Goal: Task Accomplishment & Management: Complete application form

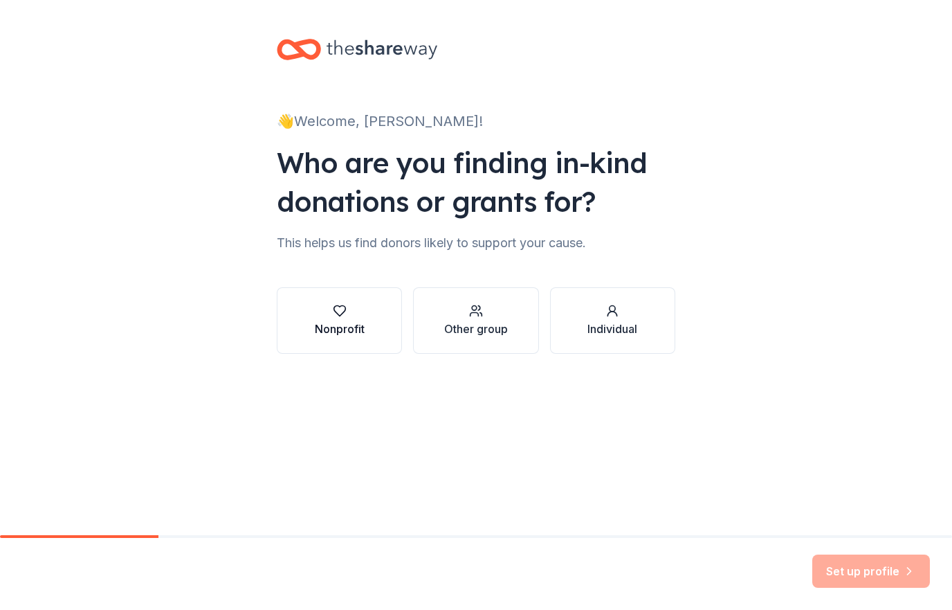
click at [338, 328] on div "Nonprofit" at bounding box center [340, 328] width 50 height 17
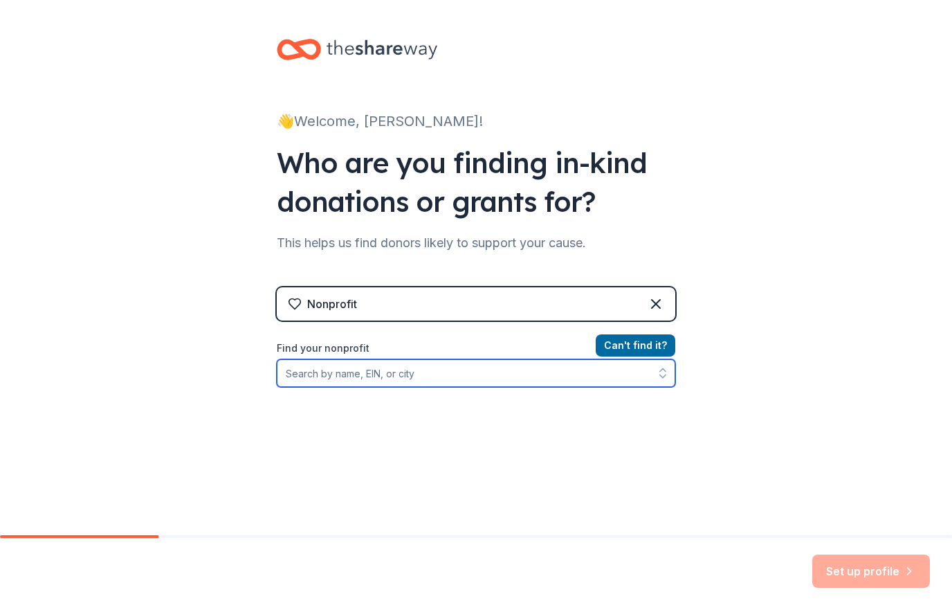
click at [362, 379] on input "Find your nonprofit" at bounding box center [476, 373] width 399 height 28
click at [399, 380] on input "[DEMOGRAPHIC_DATA], [GEOGRAPHIC_DATA], [GEOGRAPHIC_DATA]" at bounding box center [476, 373] width 399 height 28
type input "[DEMOGRAPHIC_DATA], [GEOGRAPHIC_DATA], [GEOGRAPHIC_DATA]"
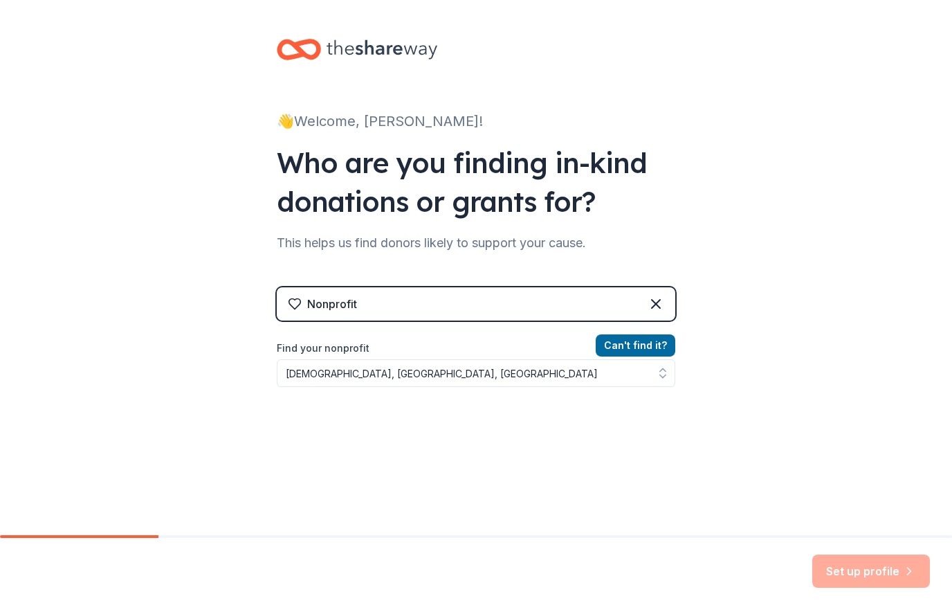
click at [621, 450] on div "Can ' t find it? Find your nonprofit [DEMOGRAPHIC_DATA], [GEOGRAPHIC_DATA], [GE…" at bounding box center [476, 417] width 399 height 161
click at [644, 349] on button "Can ' t find it?" at bounding box center [636, 345] width 80 height 22
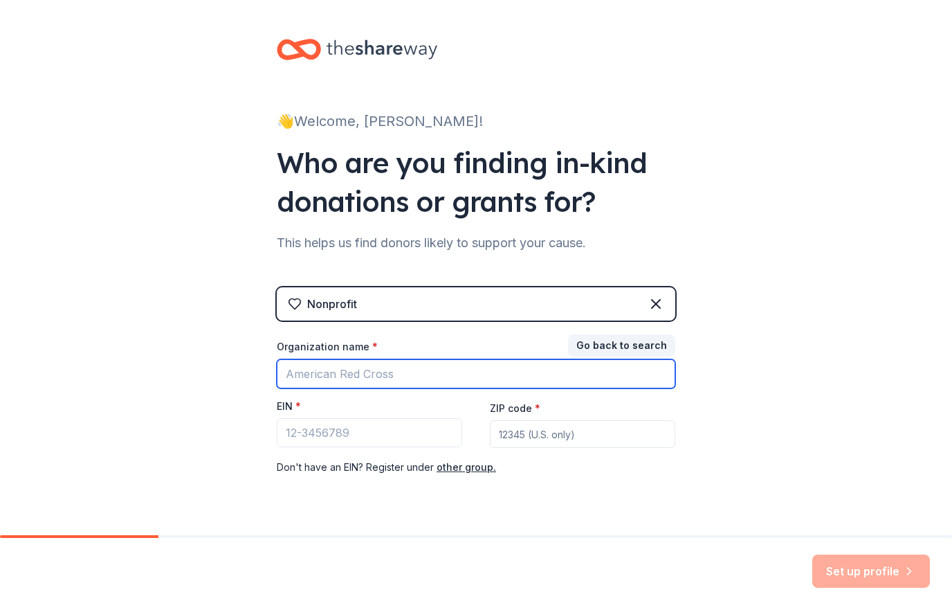
click at [324, 380] on input "Organization name *" at bounding box center [476, 373] width 399 height 29
type input "[DEMOGRAPHIC_DATA]"
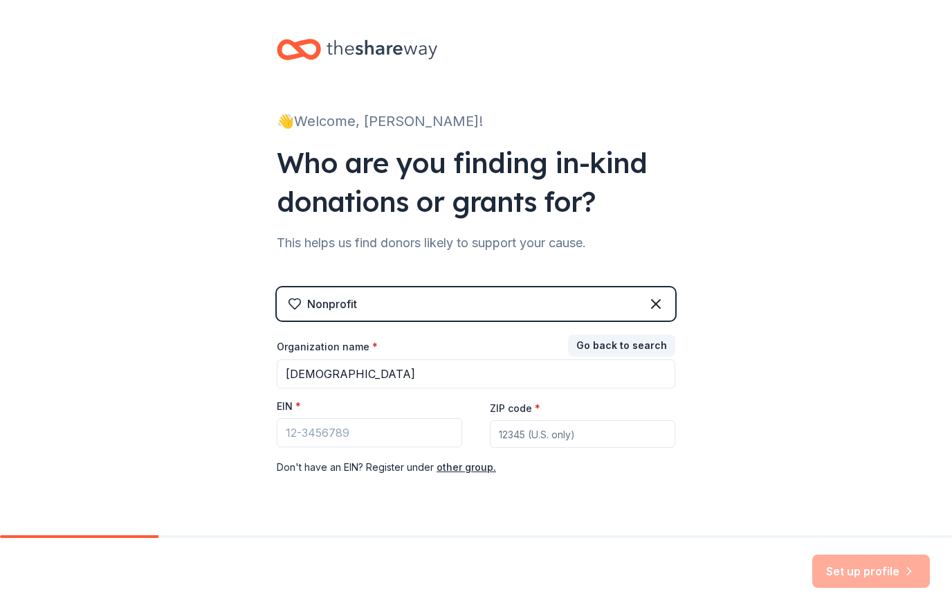
click at [569, 442] on input "ZIP code *" at bounding box center [582, 434] width 185 height 28
type input "23223"
click at [350, 503] on div "👋 Welcome, [PERSON_NAME]! Who are you finding in-kind donations or grants for? …" at bounding box center [476, 284] width 443 height 569
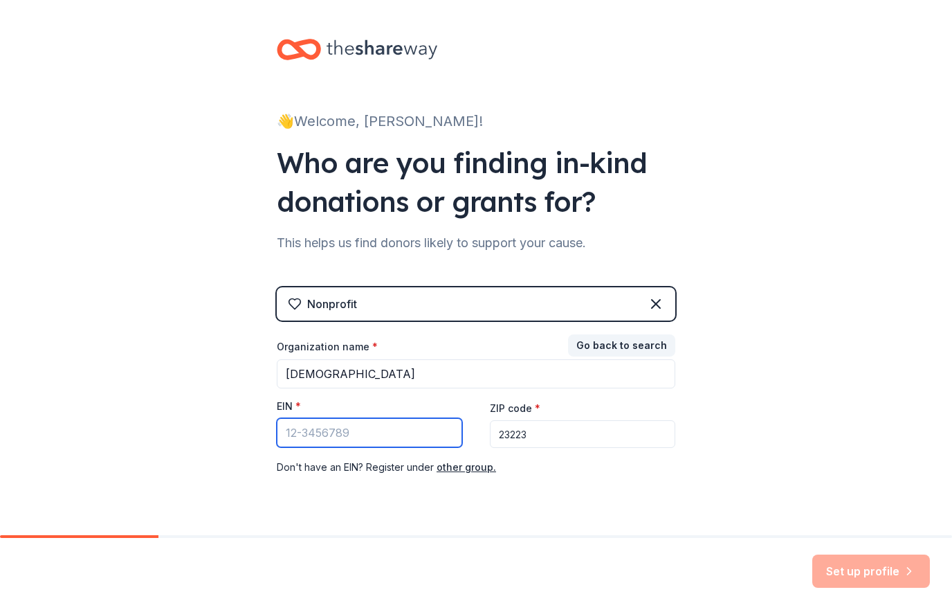
click at [357, 430] on input "EIN *" at bounding box center [369, 432] width 185 height 29
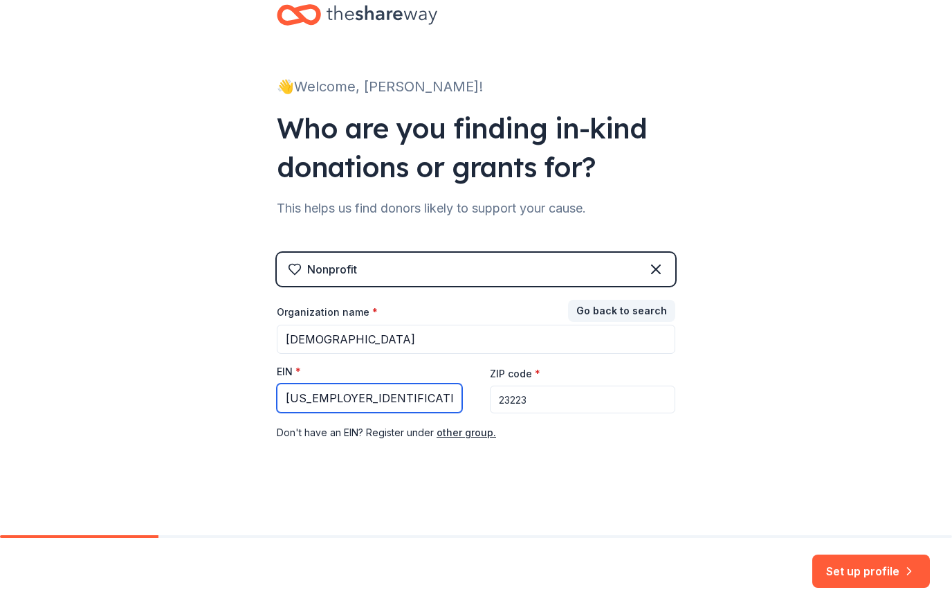
scroll to position [35, 0]
type input "[US_EMPLOYER_IDENTIFICATION_NUMBER]"
click at [627, 404] on input "23223" at bounding box center [582, 399] width 185 height 28
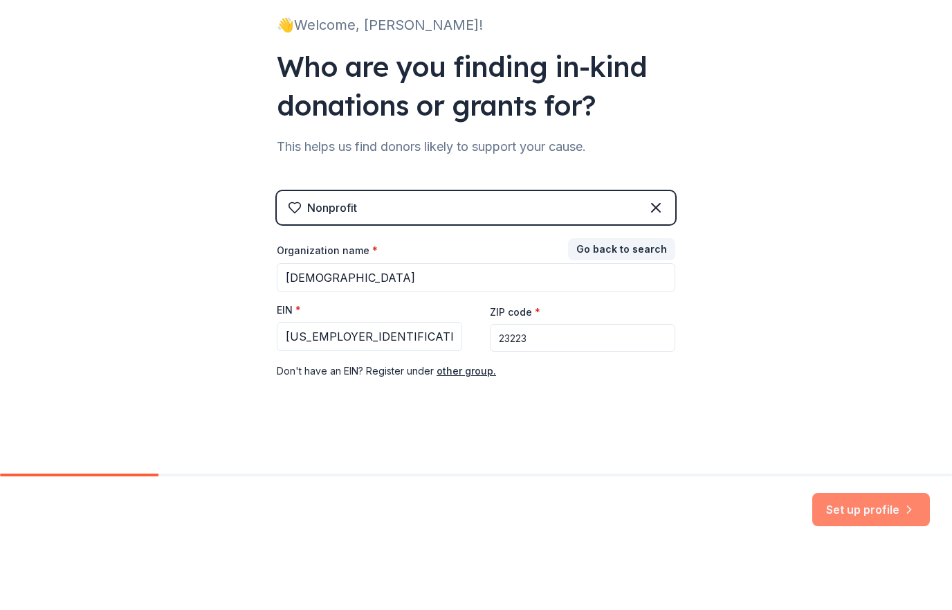
click at [871, 554] on button "Set up profile" at bounding box center [871, 570] width 118 height 33
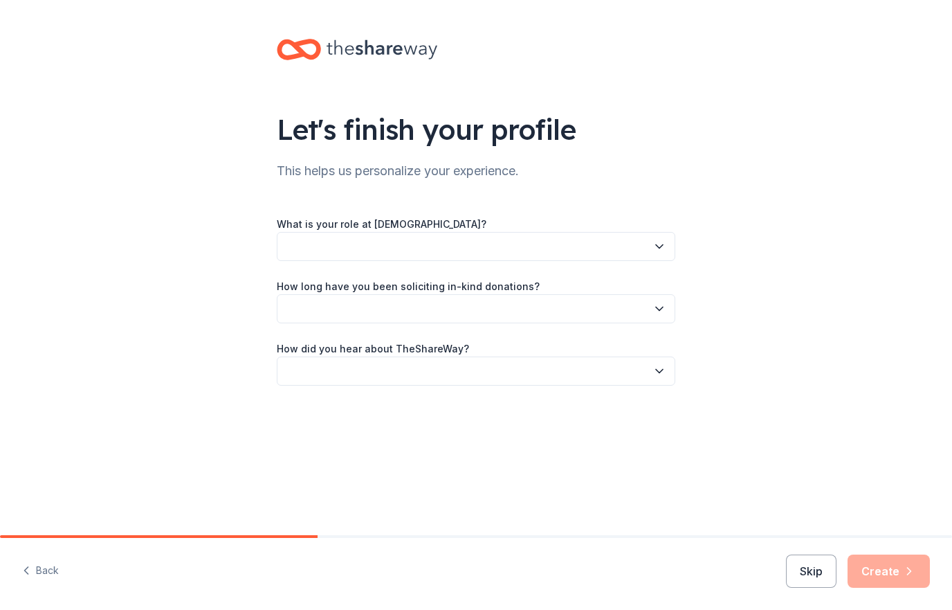
click at [664, 253] on button "button" at bounding box center [476, 246] width 399 height 29
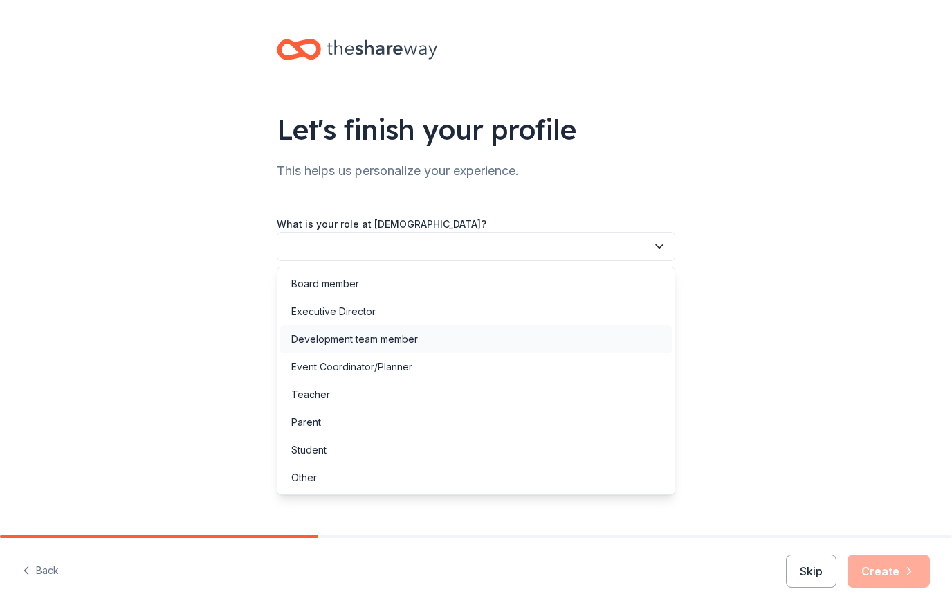
click at [376, 352] on div "Development team member" at bounding box center [476, 339] width 392 height 28
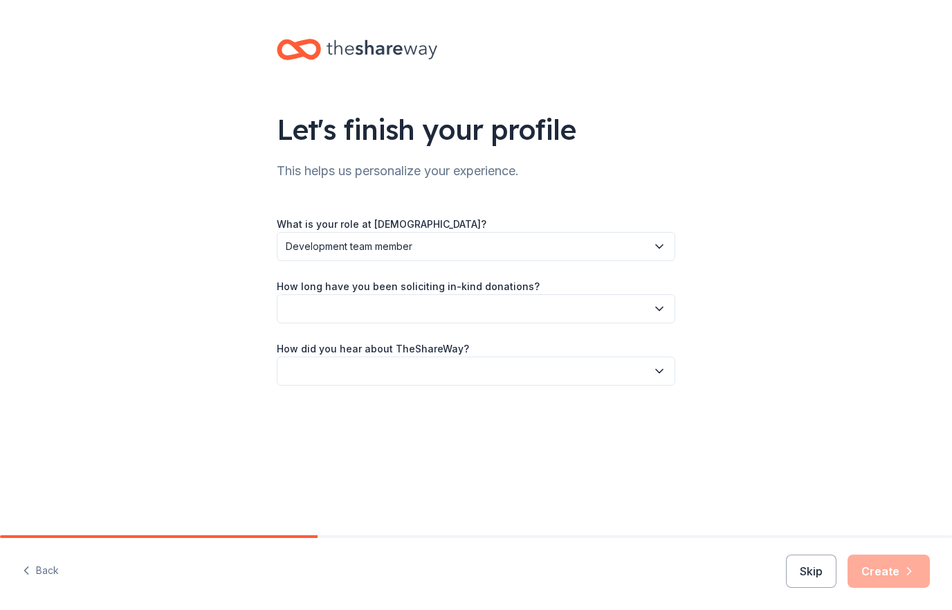
click at [661, 246] on icon "button" at bounding box center [659, 246] width 7 height 3
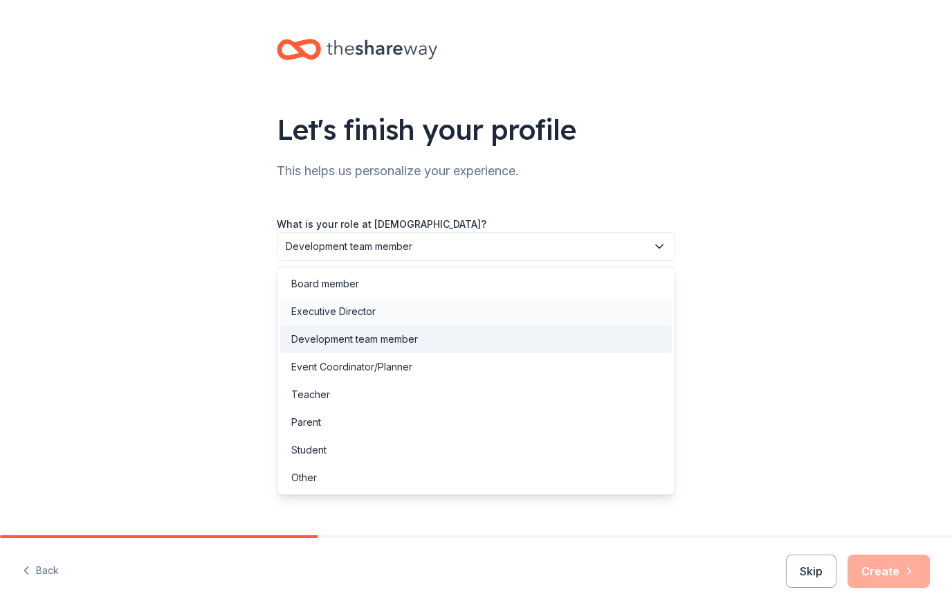
click at [359, 317] on div "Executive Director" at bounding box center [333, 311] width 84 height 17
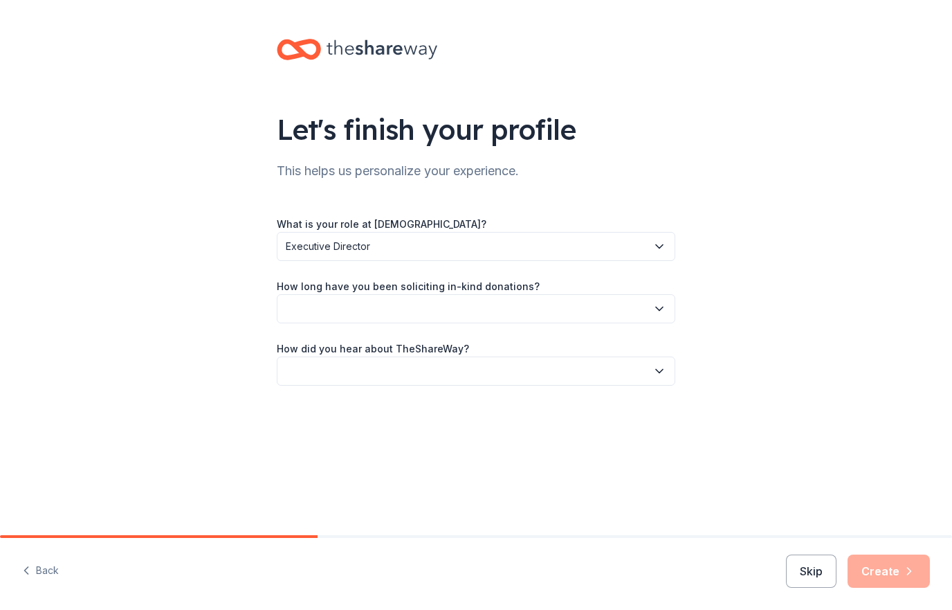
click at [419, 371] on button "button" at bounding box center [476, 370] width 399 height 29
click at [655, 318] on button "button" at bounding box center [476, 308] width 399 height 29
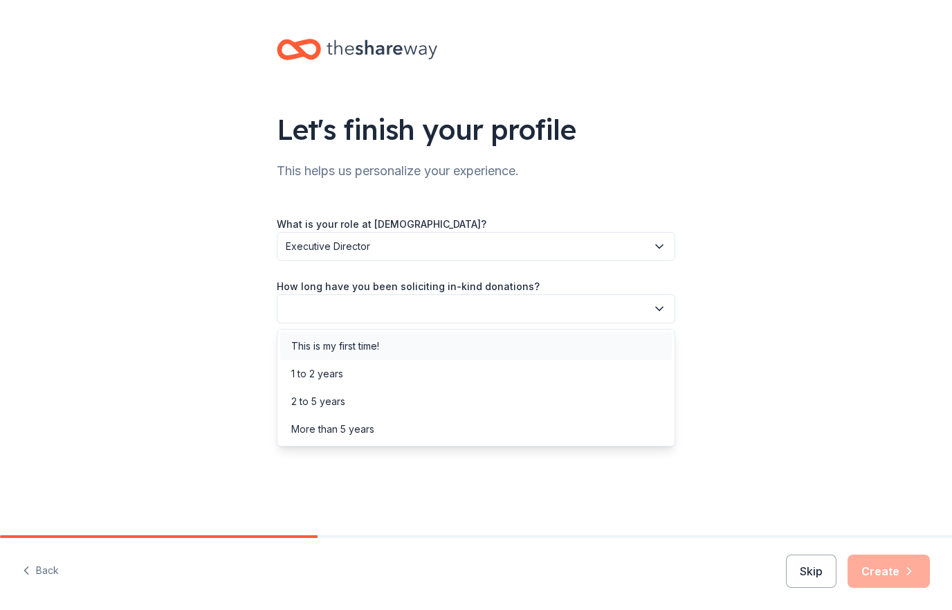
click at [374, 355] on div "This is my first time!" at bounding box center [476, 346] width 392 height 28
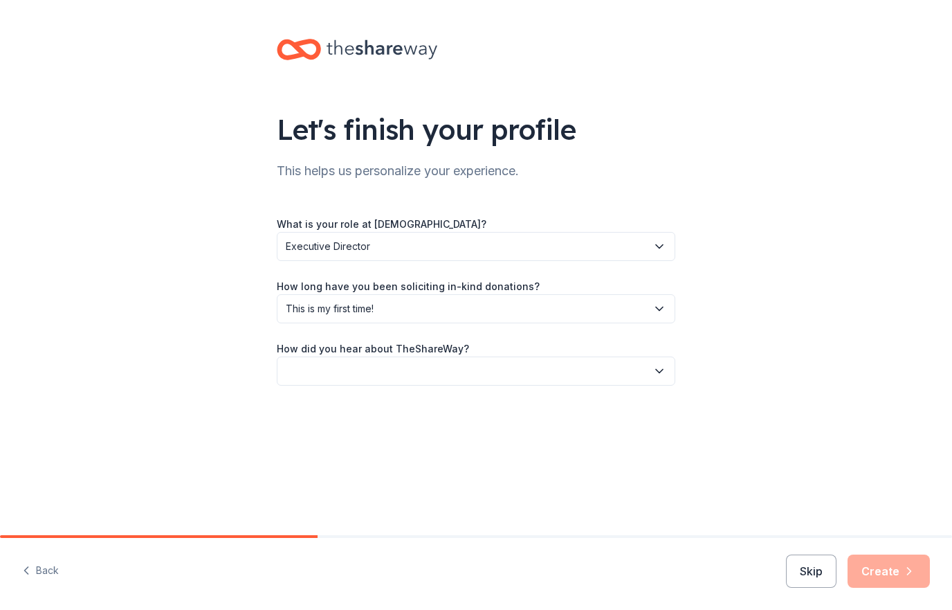
click at [658, 383] on button "button" at bounding box center [476, 370] width 399 height 29
click at [337, 464] on div "Social media" at bounding box center [320, 463] width 58 height 17
click at [893, 587] on button "Create" at bounding box center [889, 570] width 82 height 33
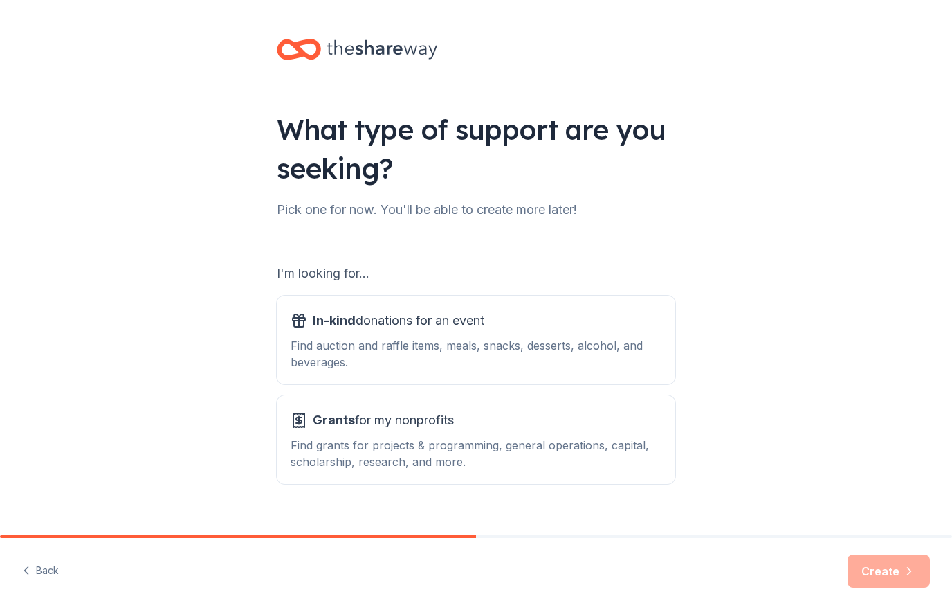
click at [19, 271] on div "What type of support are you seeking? Pick one for now. You'll be able to creat…" at bounding box center [476, 279] width 952 height 558
click at [470, 367] on div "Find auction and raffle items, meals, snacks, desserts, alcohol, and beverages." at bounding box center [476, 353] width 371 height 33
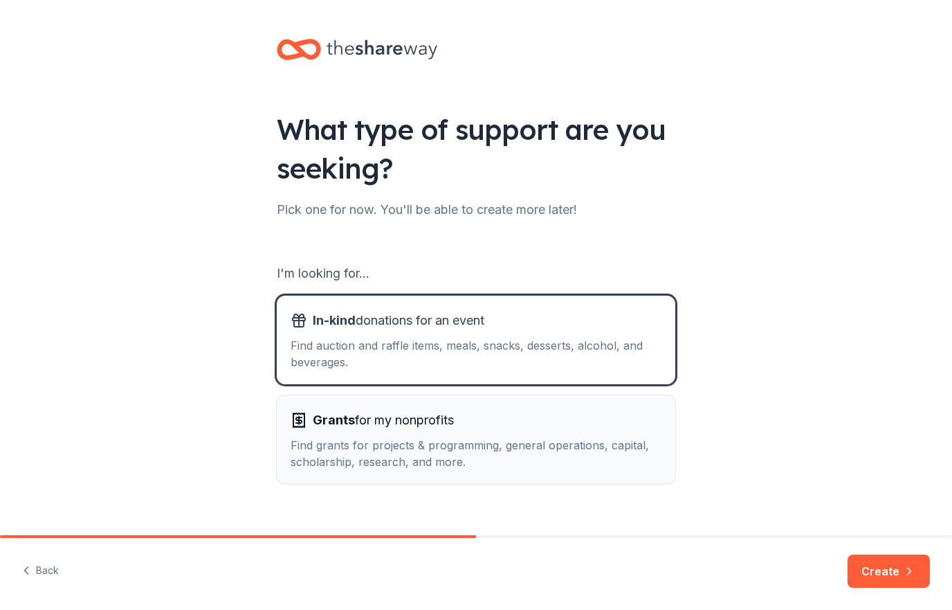
click at [471, 453] on div "Find grants for projects & programming, general operations, capital, scholarshi…" at bounding box center [476, 453] width 371 height 33
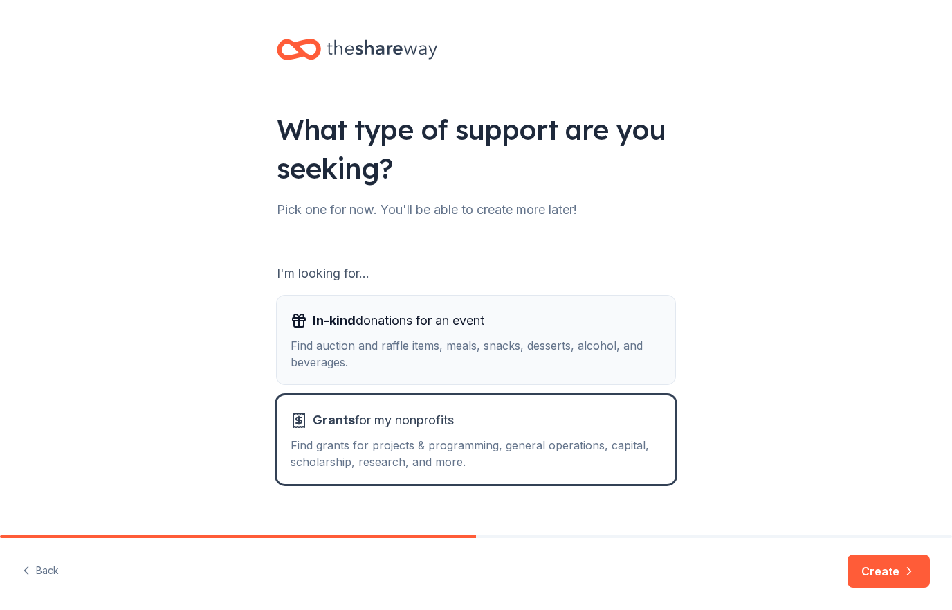
click at [521, 352] on div "Find auction and raffle items, meals, snacks, desserts, alcohol, and beverages." at bounding box center [476, 353] width 371 height 33
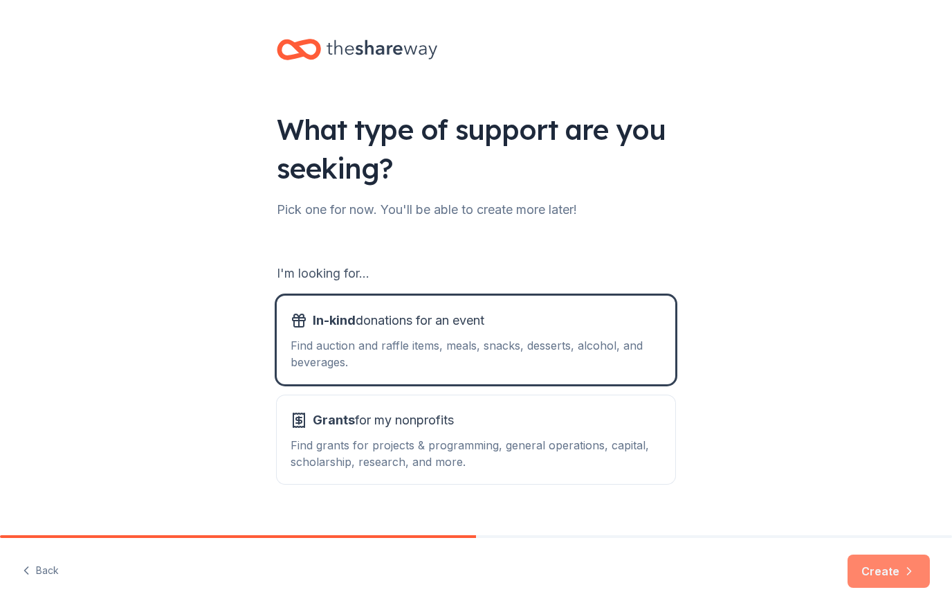
click at [898, 576] on button "Create" at bounding box center [889, 570] width 82 height 33
